Goal: Find specific page/section: Find specific page/section

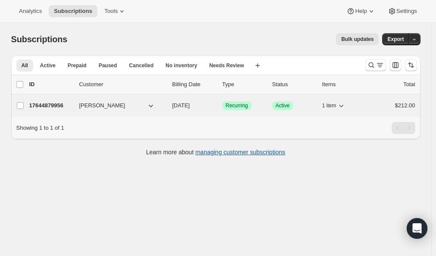
click at [154, 107] on icon "button" at bounding box center [150, 105] width 9 height 9
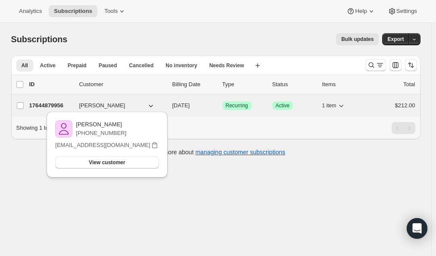
click at [154, 107] on icon "button" at bounding box center [150, 105] width 9 height 9
